Goal: Find specific page/section: Find specific page/section

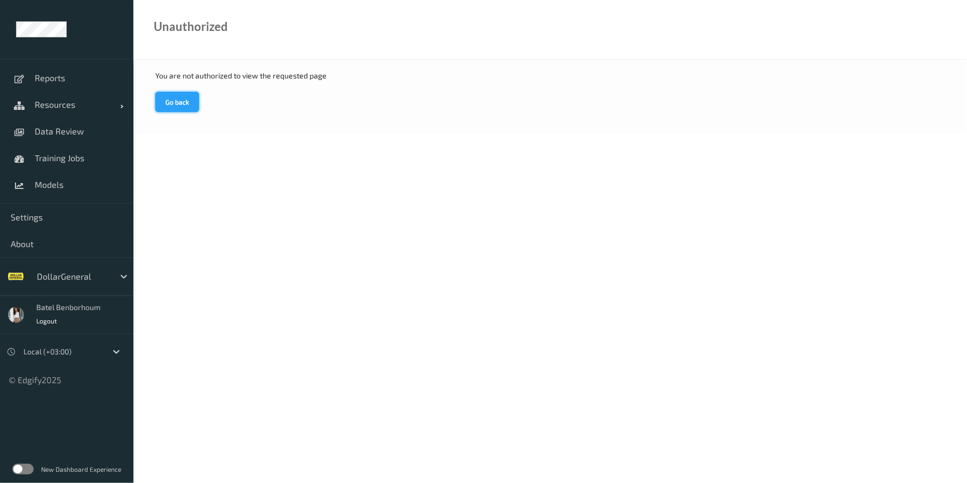
click at [182, 103] on button "Go back" at bounding box center [177, 102] width 44 height 20
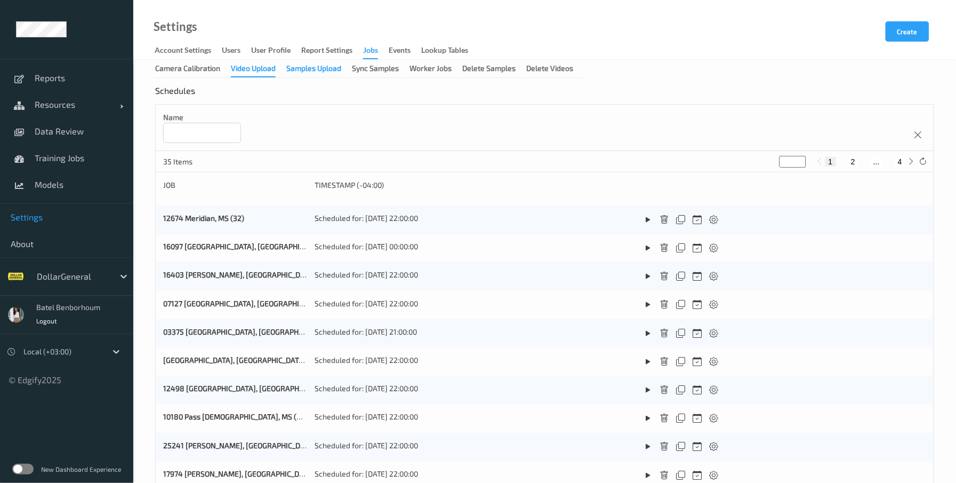
click at [323, 70] on div "Samples Upload" at bounding box center [313, 69] width 55 height 13
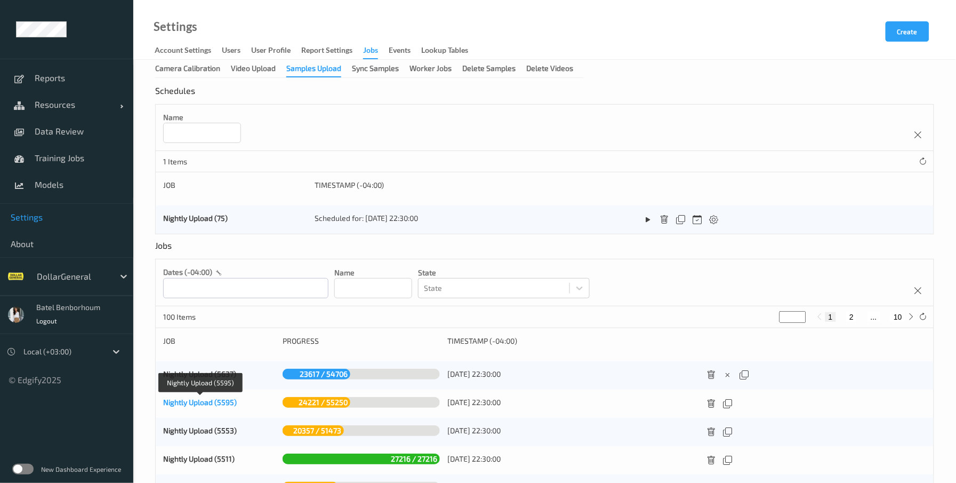
click at [212, 400] on link "Nightly Upload (5595)" at bounding box center [200, 401] width 74 height 9
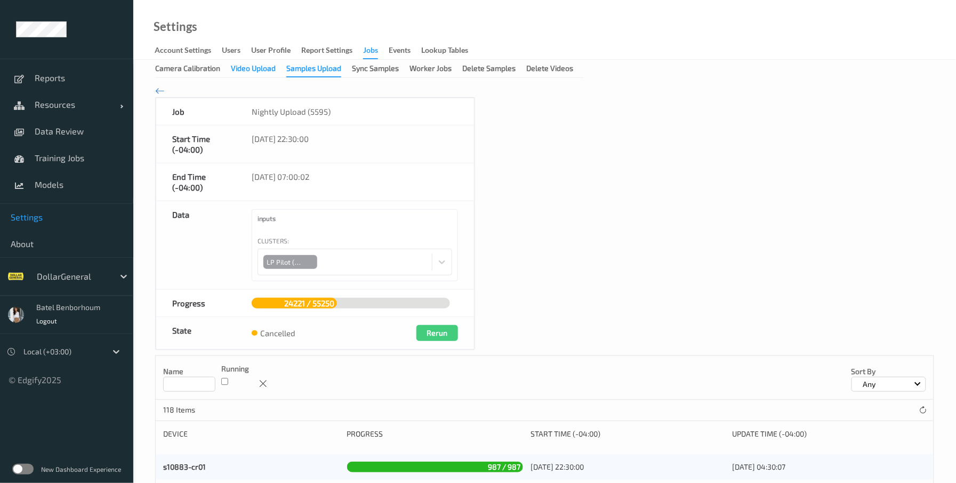
click at [266, 69] on div "Video Upload" at bounding box center [253, 69] width 45 height 13
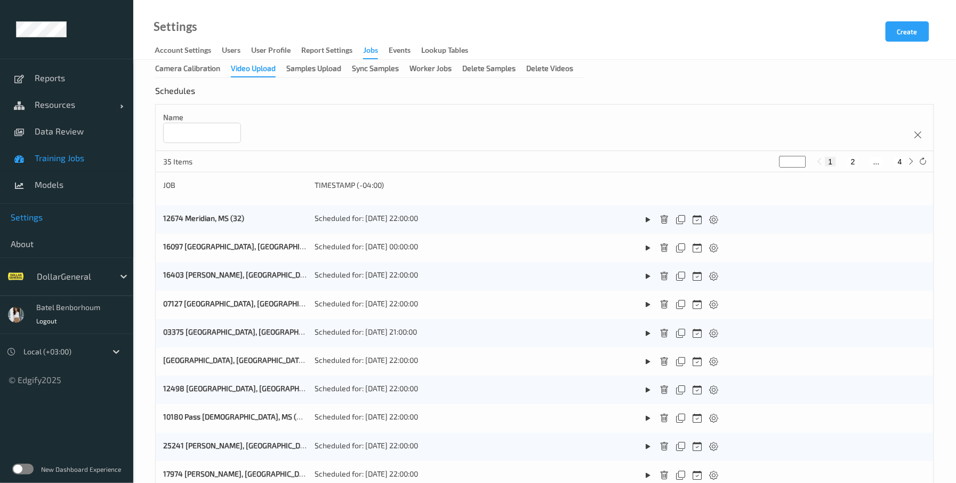
click at [84, 158] on span "Training Jobs" at bounding box center [79, 158] width 88 height 11
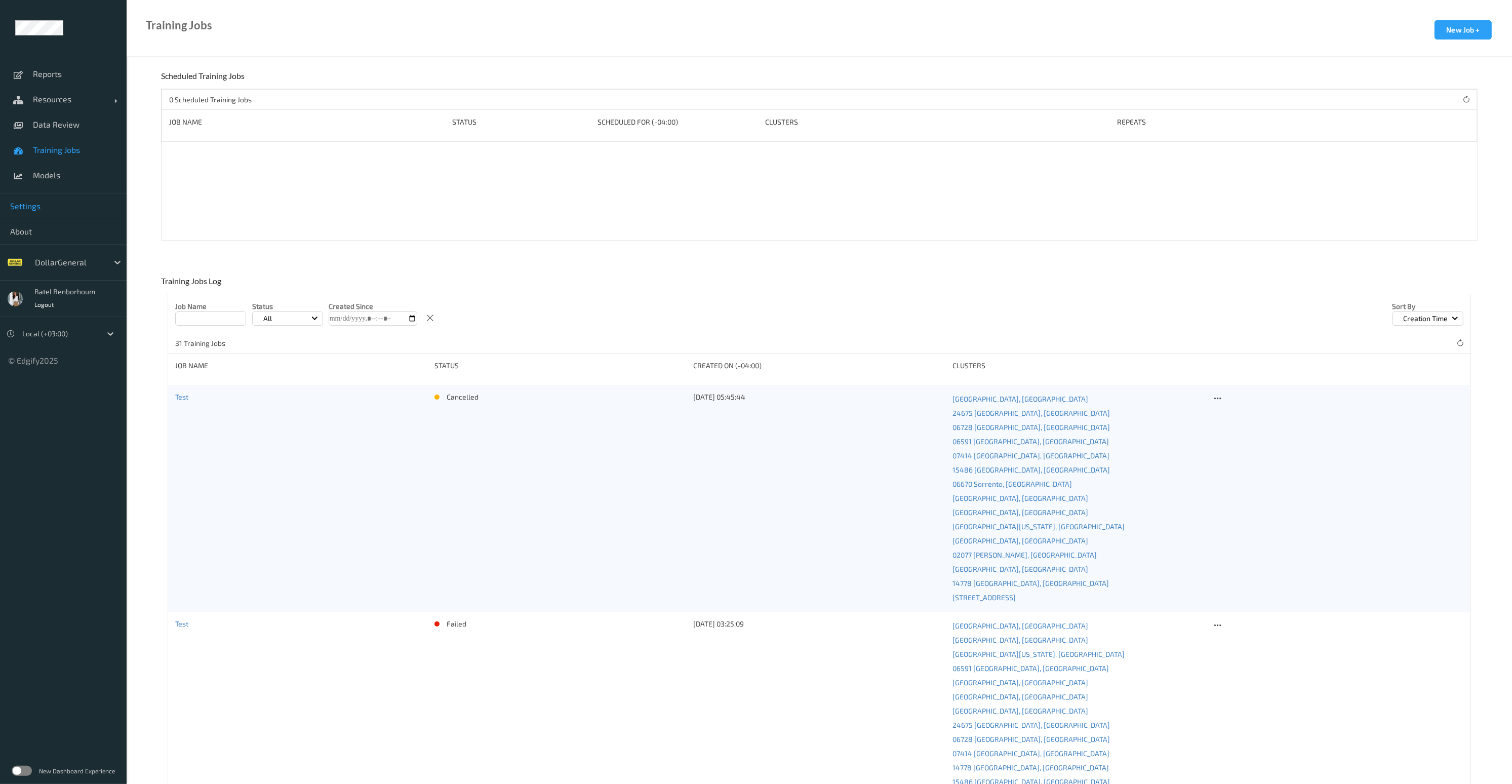
click at [28, 209] on span "Settings" at bounding box center [64, 206] width 106 height 10
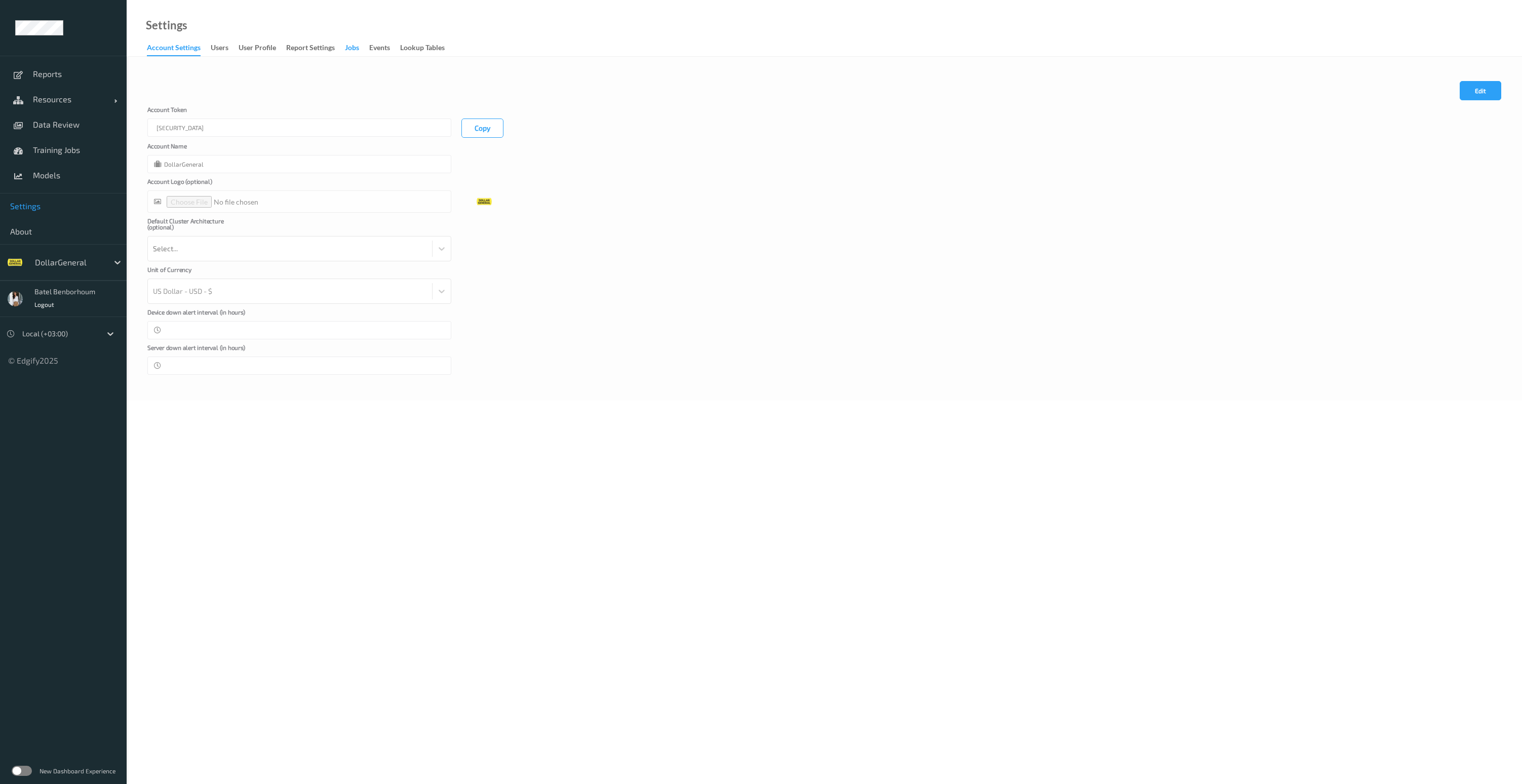
click at [359, 51] on div "Jobs" at bounding box center [351, 48] width 14 height 12
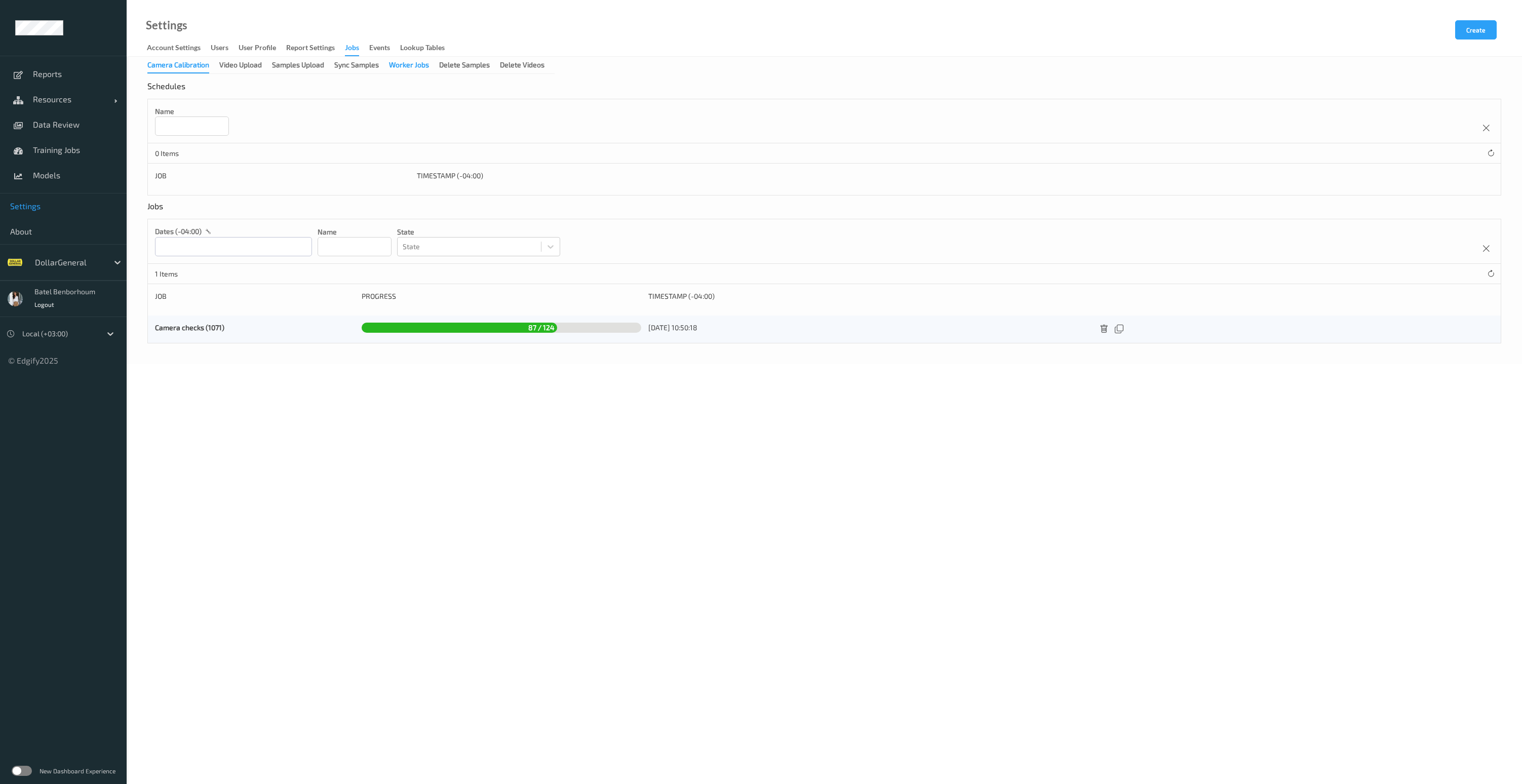
click at [416, 71] on div "Worker Jobs" at bounding box center [409, 65] width 40 height 12
click at [449, 72] on div "Delete Samples" at bounding box center [464, 65] width 50 height 12
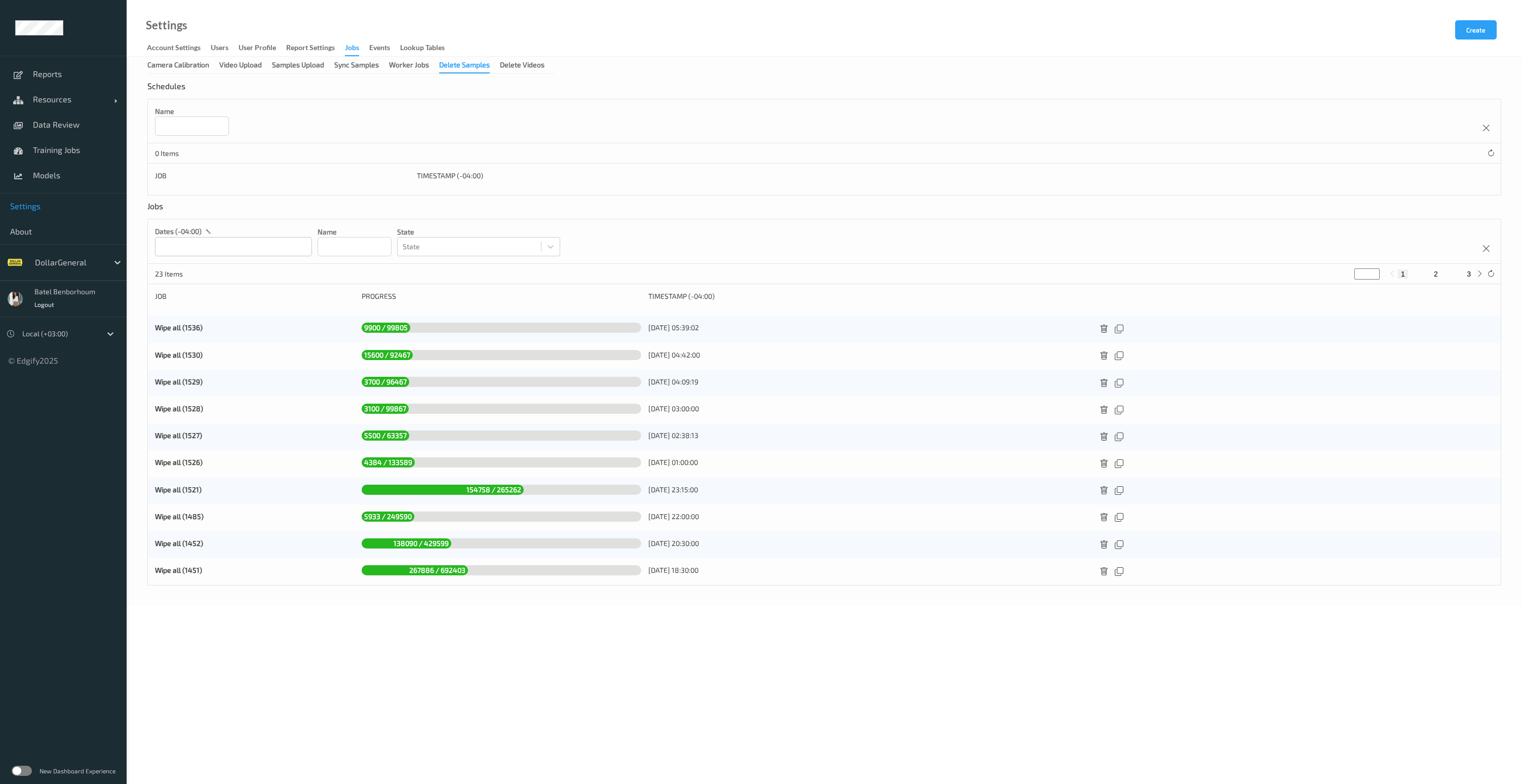
click at [24, 457] on label at bounding box center [21, 771] width 20 height 10
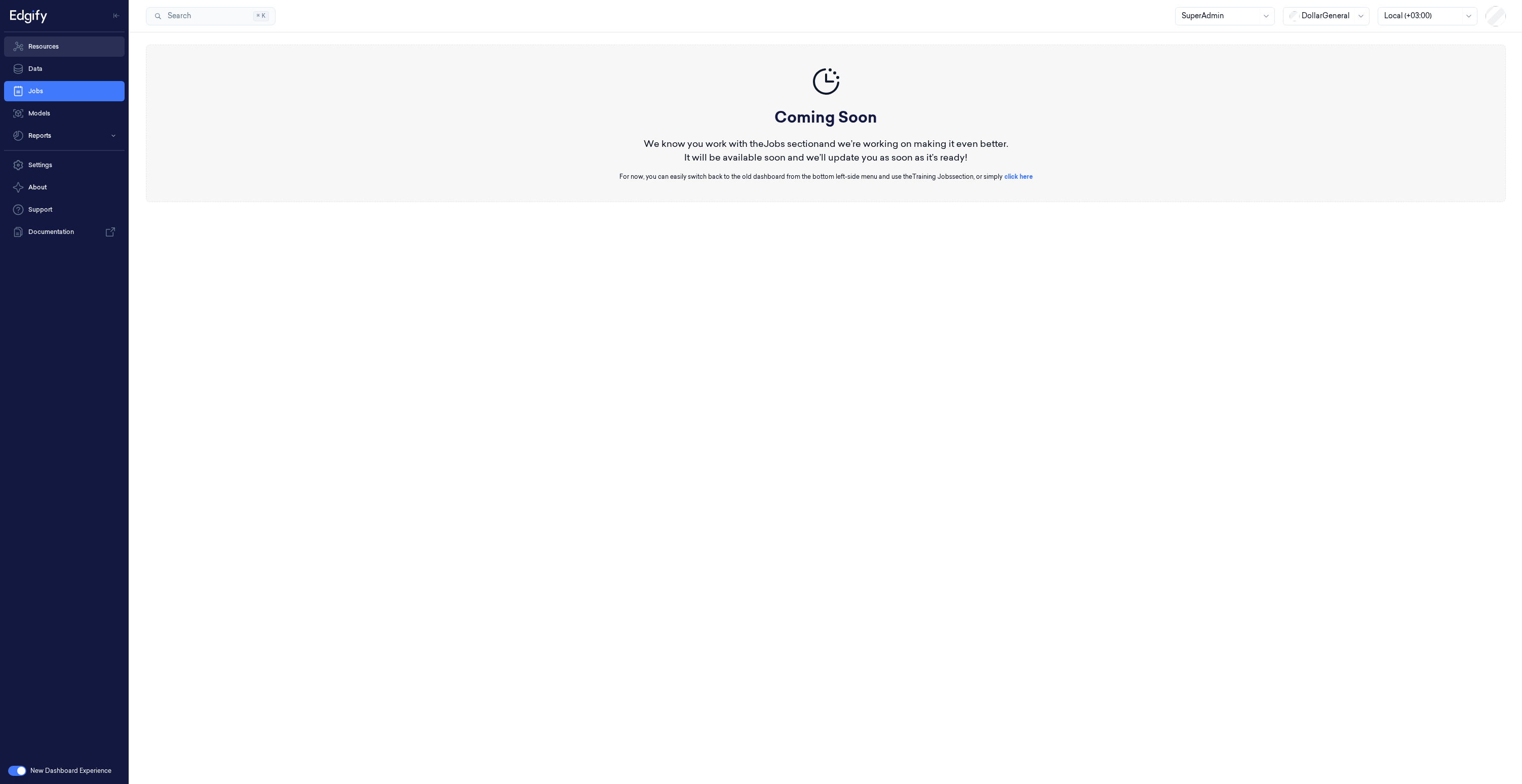
click at [51, 50] on link "Resources" at bounding box center [64, 46] width 121 height 20
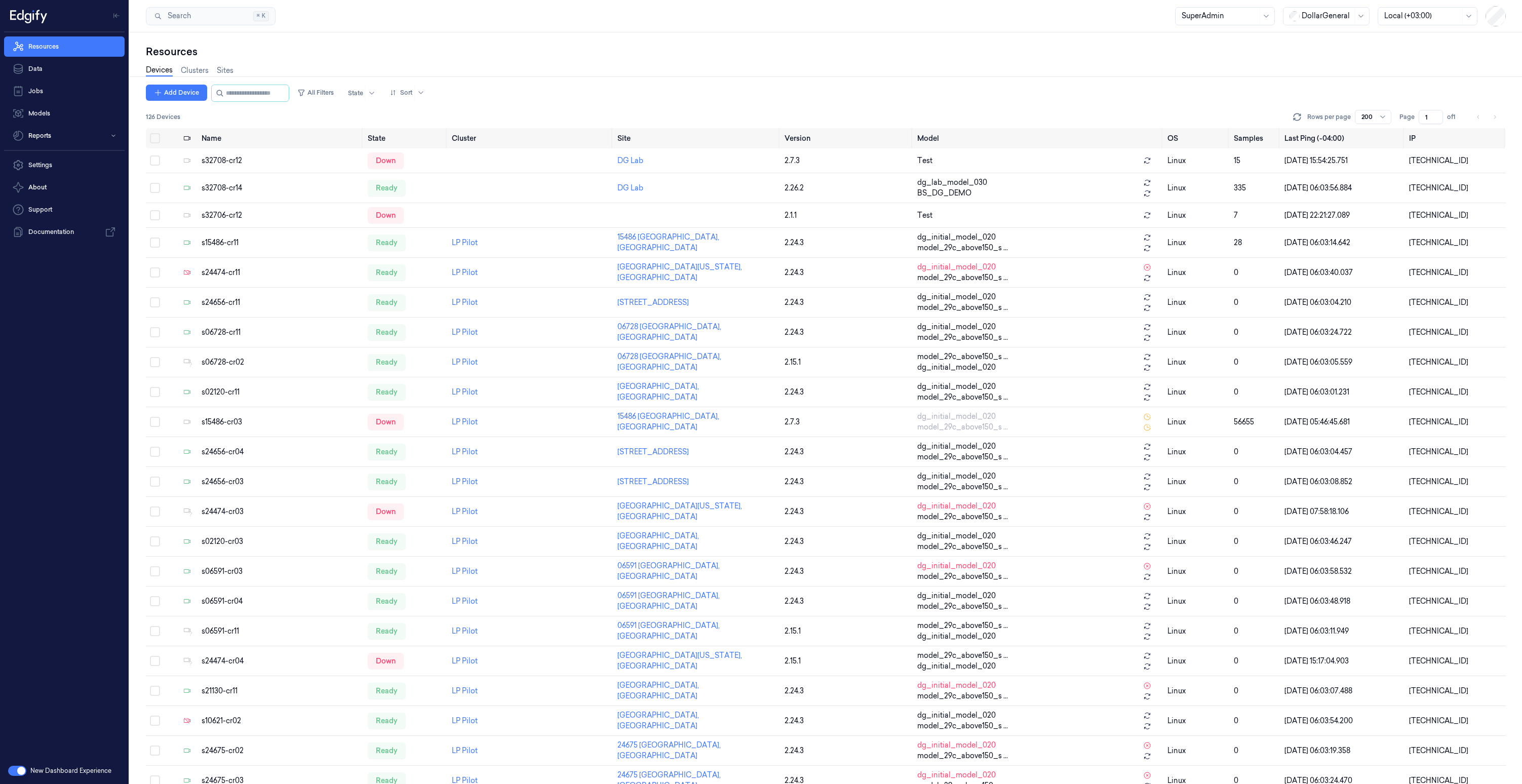
click at [21, 770] on button "button" at bounding box center [17, 771] width 18 height 10
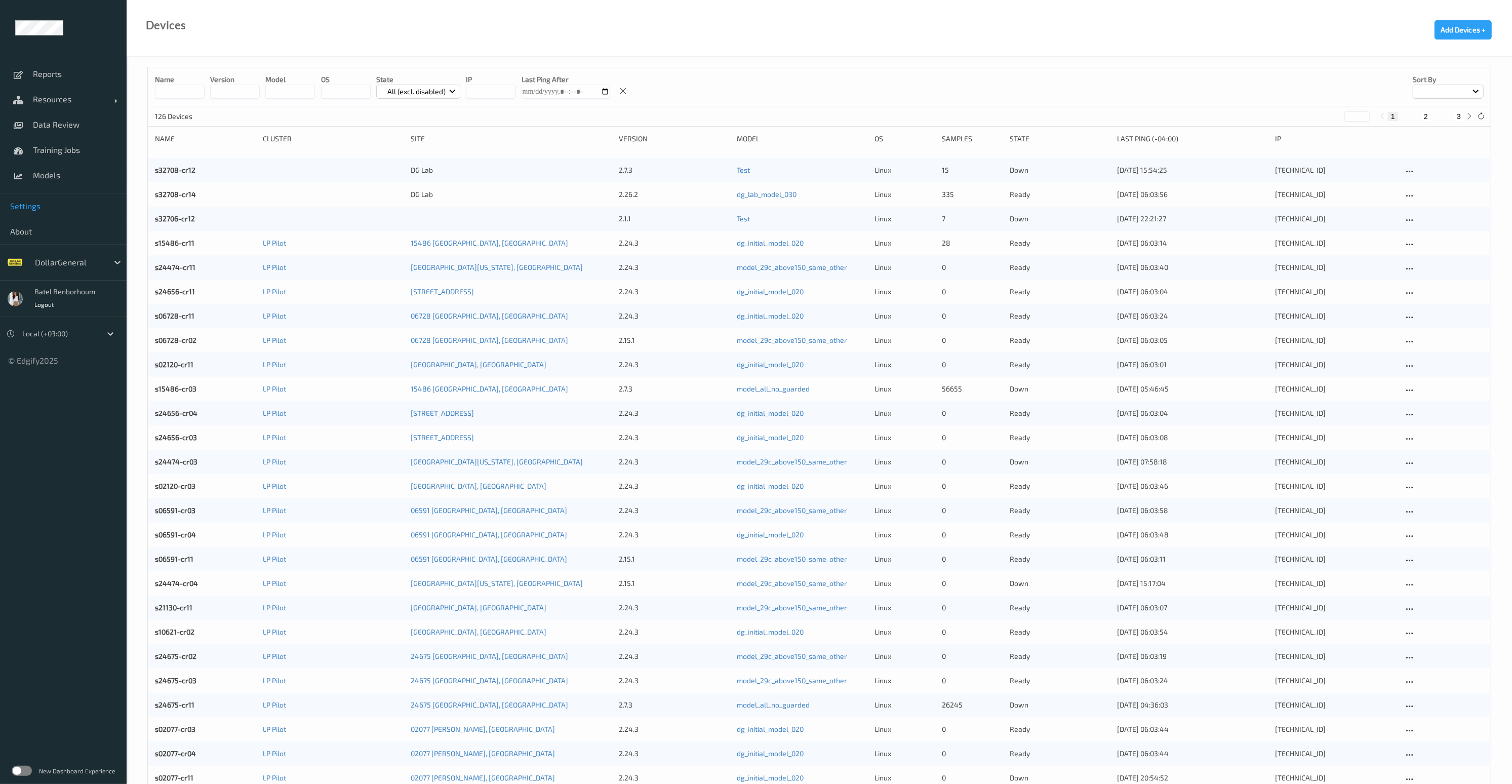
click at [37, 212] on link "Settings" at bounding box center [63, 206] width 126 height 26
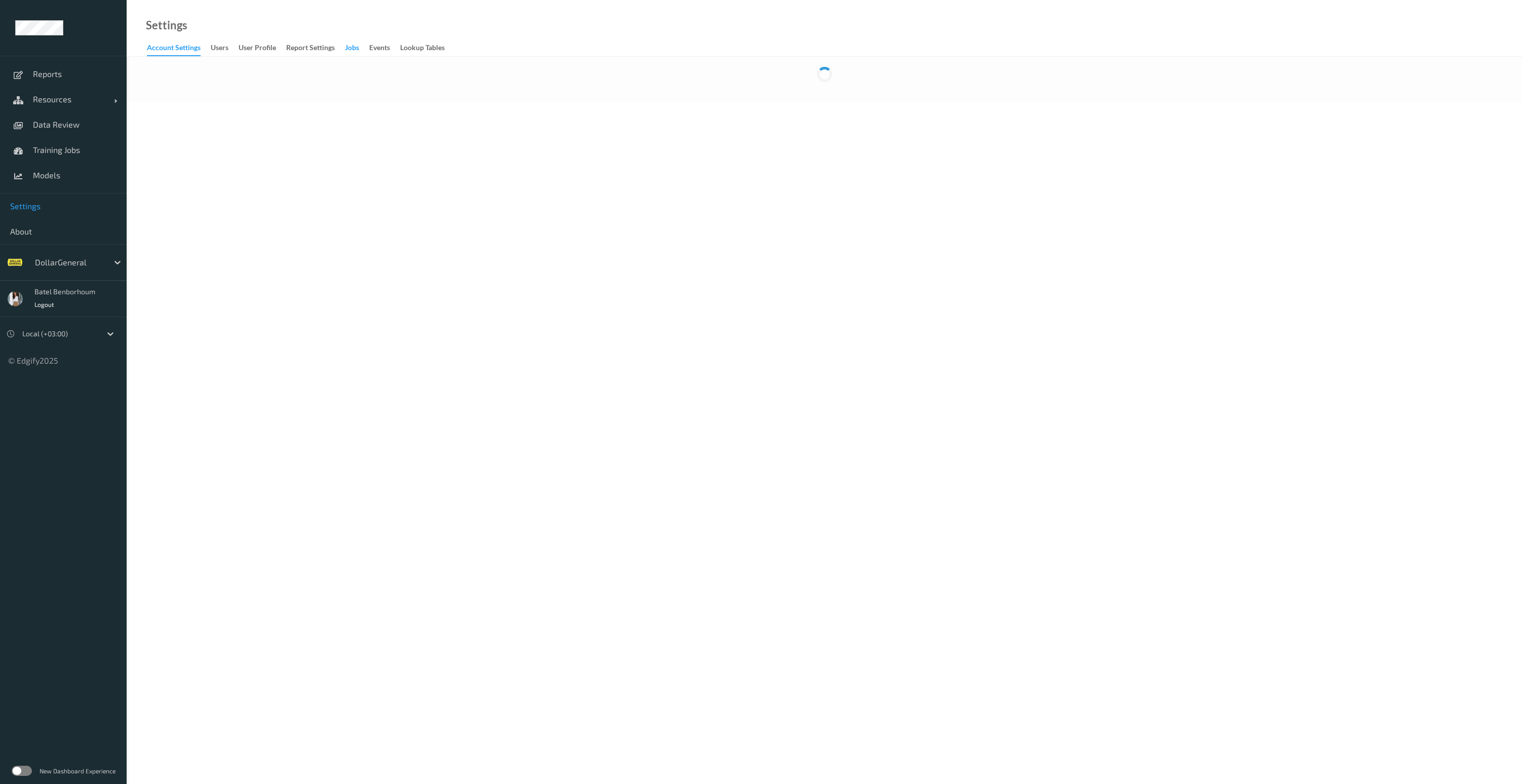
click at [359, 54] on div "Jobs" at bounding box center [351, 48] width 14 height 12
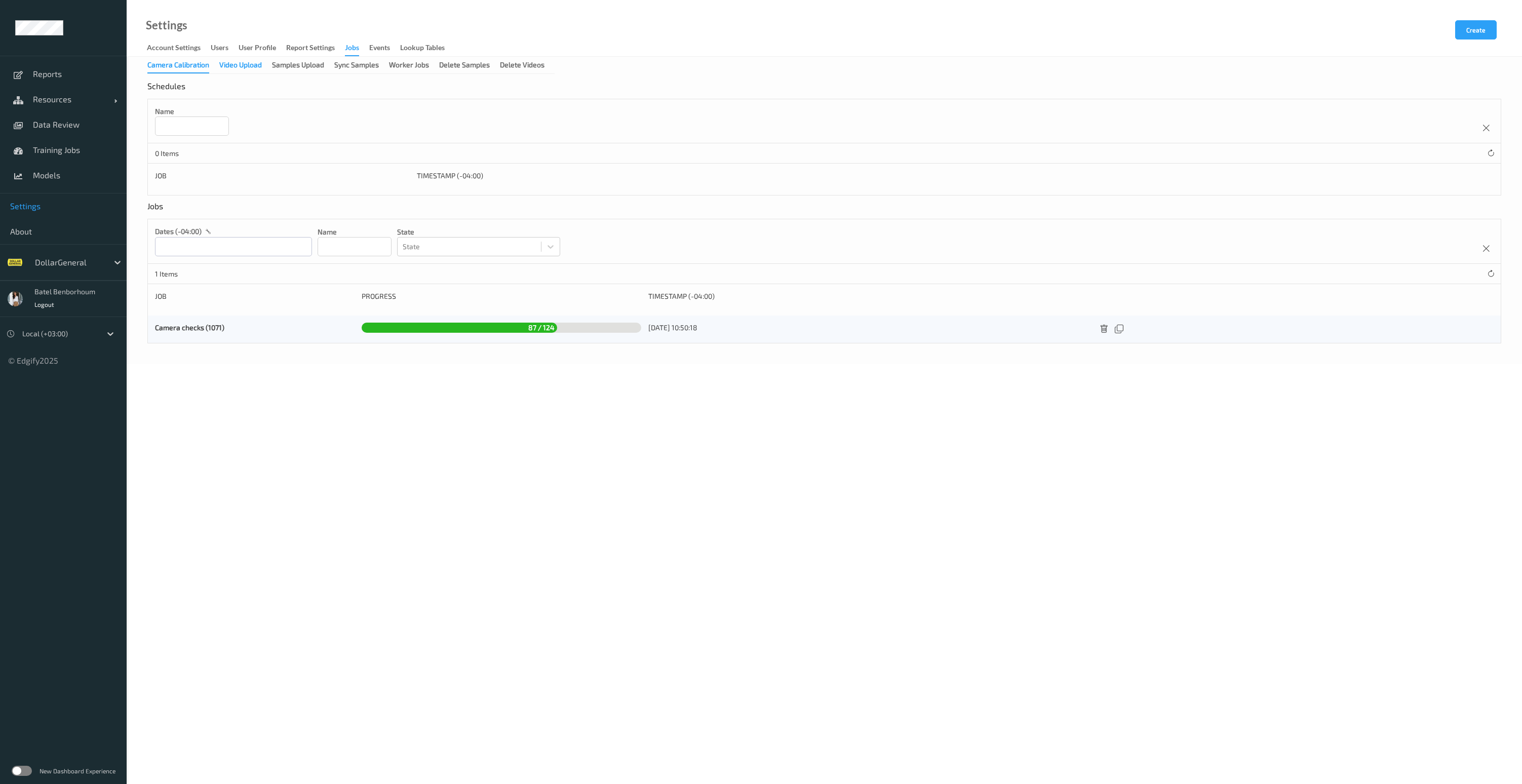
click at [238, 64] on div "Video Upload" at bounding box center [240, 65] width 43 height 12
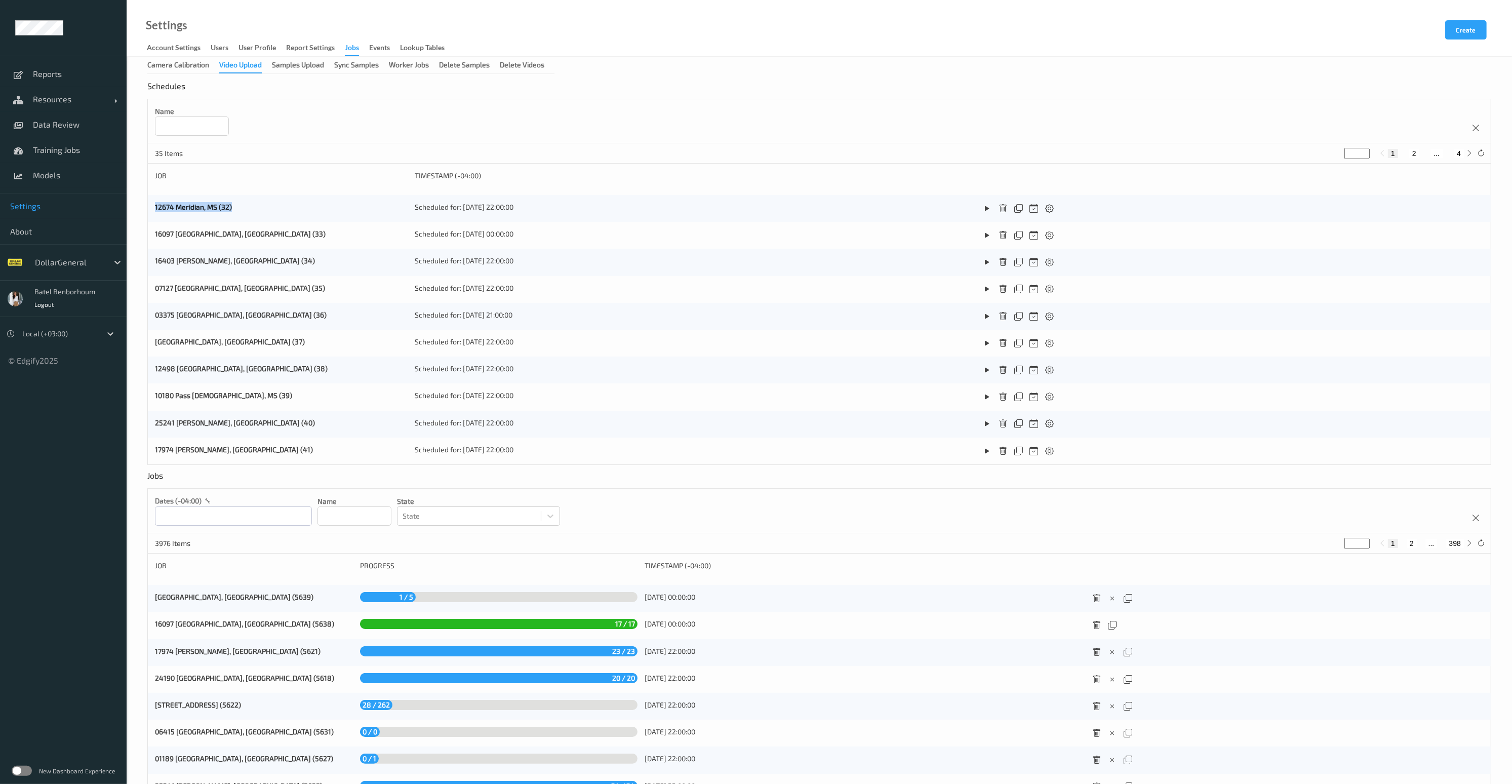
drag, startPoint x: 246, startPoint y: 206, endPoint x: 153, endPoint y: 206, distance: 93.0
click at [153, 206] on div "12674 Meridian, MS (32) Scheduled for: [DATE] 22:00:00" at bounding box center [819, 208] width 1343 height 27
drag, startPoint x: 251, startPoint y: 208, endPoint x: 148, endPoint y: 210, distance: 103.0
click at [148, 210] on div "12674 Meridian, MS (32) Scheduled for: [DATE] 22:00:00" at bounding box center [819, 208] width 1343 height 27
copy link "12674 Meridian, MS (32)"
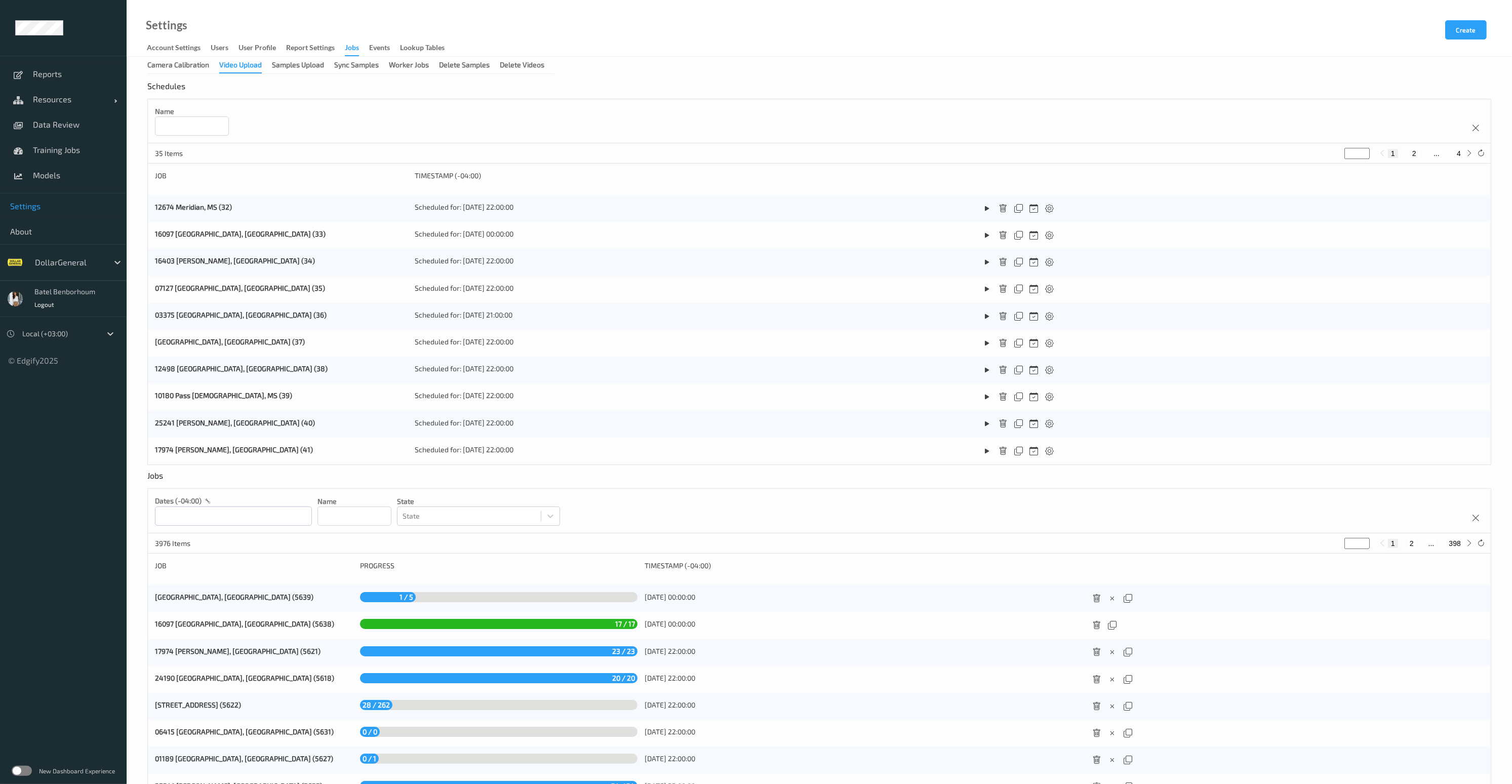
click at [1134, 74] on div "Camera Calibration Video Upload Samples Upload Sync Samples Worker Jobs Delete …" at bounding box center [819, 466] width 1386 height 819
click at [220, 210] on link "12674 Meridian, MS (32)" at bounding box center [193, 206] width 77 height 9
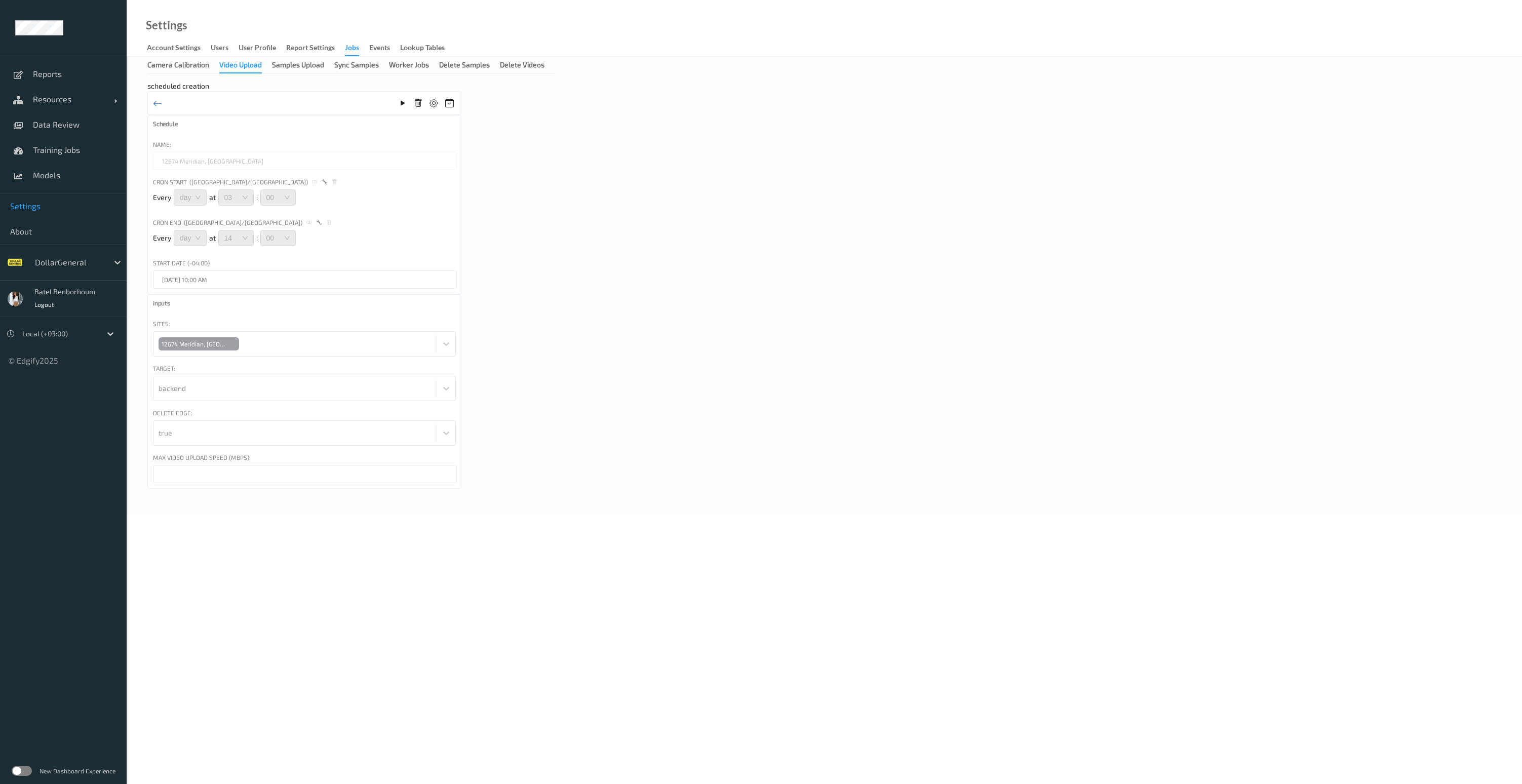
click at [83, 271] on div "DollarGeneral" at bounding box center [68, 262] width 79 height 16
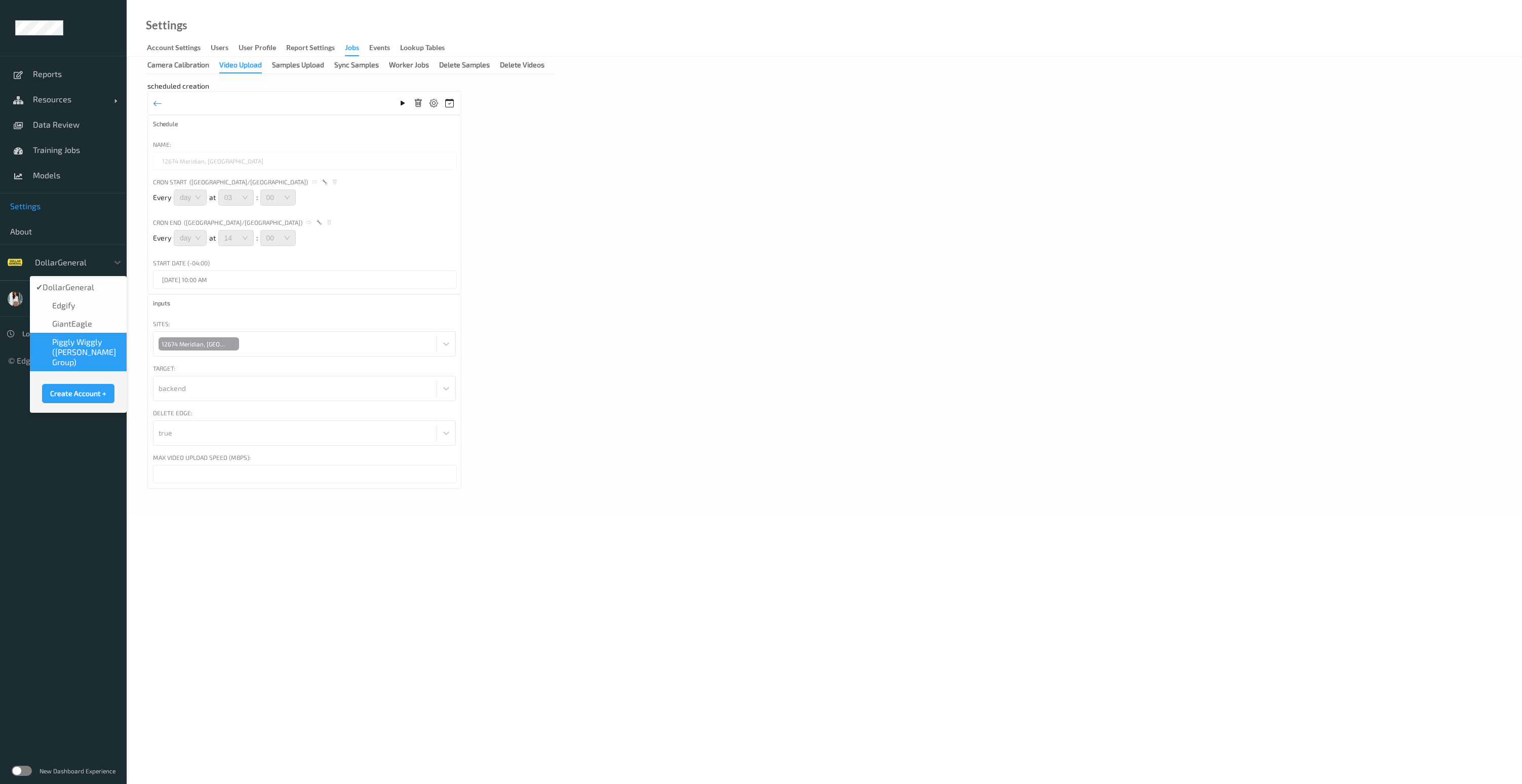
click at [74, 353] on span "Piggly Wiggly ([PERSON_NAME] Group)" at bounding box center [86, 352] width 68 height 30
